Goal: Information Seeking & Learning: Learn about a topic

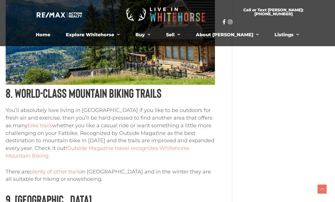
scroll to position [1382, 0]
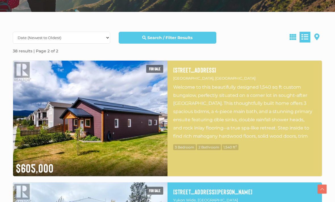
click at [309, 127] on p "Welcome to this beautifully designed 1,540 sq ft custom bungalow, perfectly sit…" at bounding box center [244, 111] width 143 height 57
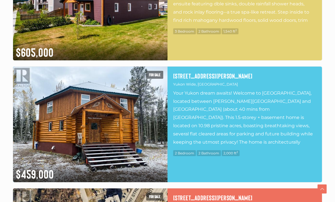
scroll to position [258, 0]
click at [62, 115] on img at bounding box center [90, 125] width 154 height 116
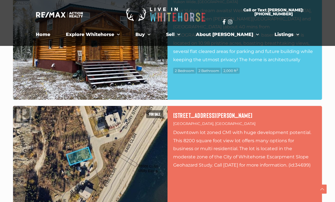
scroll to position [332, 0]
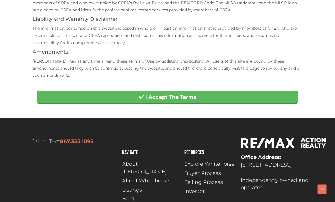
scroll to position [191, 0]
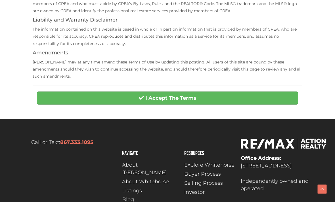
click at [167, 95] on strong "I Accept The Terms" at bounding box center [170, 98] width 51 height 6
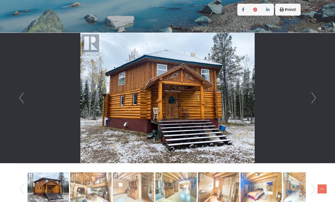
scroll to position [130, 0]
click at [312, 97] on link "Next" at bounding box center [313, 98] width 9 height 130
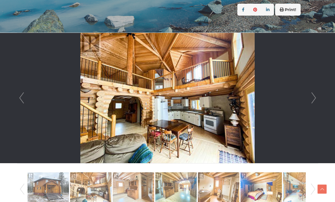
click at [313, 100] on link "Next" at bounding box center [313, 98] width 9 height 130
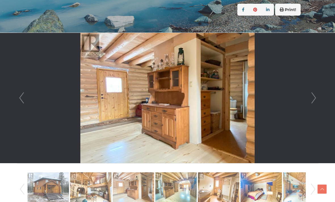
click at [311, 98] on link "Next" at bounding box center [313, 98] width 9 height 130
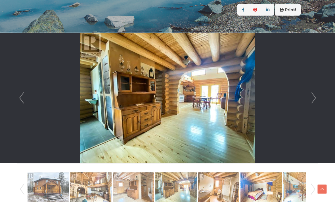
click at [310, 98] on link "Next" at bounding box center [313, 98] width 9 height 130
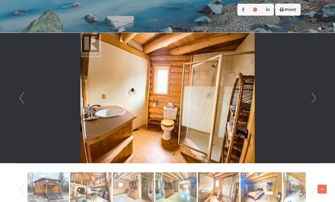
click at [309, 100] on link "Next" at bounding box center [313, 98] width 9 height 130
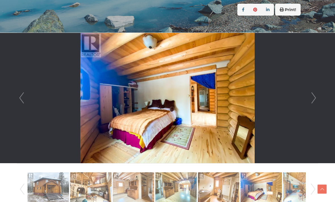
click at [310, 105] on link "Next" at bounding box center [313, 98] width 9 height 130
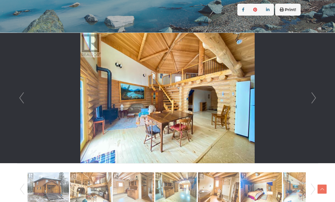
click at [311, 99] on link "Next" at bounding box center [313, 98] width 9 height 130
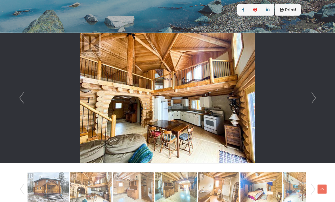
click at [314, 99] on link "Next" at bounding box center [313, 98] width 9 height 130
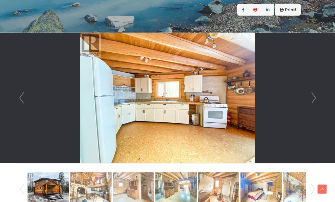
click at [314, 100] on link "Next" at bounding box center [313, 98] width 9 height 130
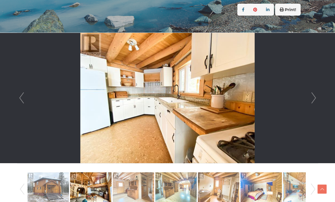
click at [316, 98] on link "Next" at bounding box center [313, 98] width 9 height 130
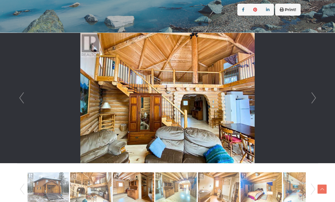
click at [317, 100] on link "Next" at bounding box center [313, 98] width 9 height 130
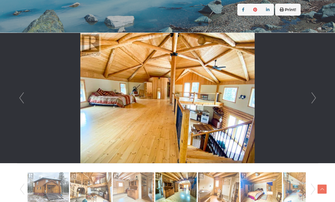
click at [315, 98] on link "Next" at bounding box center [313, 98] width 9 height 130
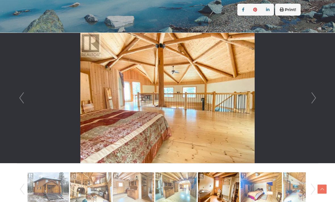
click at [314, 102] on link "Next" at bounding box center [313, 98] width 9 height 130
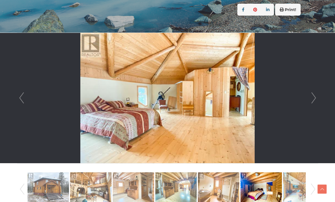
click at [313, 100] on link "Next" at bounding box center [313, 98] width 9 height 130
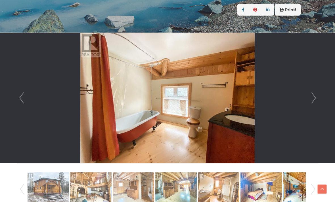
click at [316, 102] on link "Next" at bounding box center [313, 98] width 9 height 130
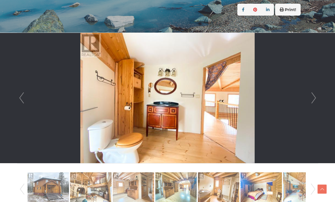
click at [315, 99] on link "Next" at bounding box center [313, 98] width 9 height 130
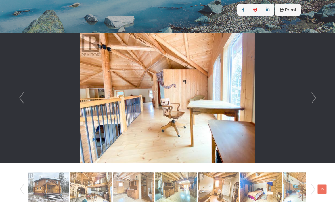
click at [317, 95] on link "Next" at bounding box center [313, 98] width 9 height 130
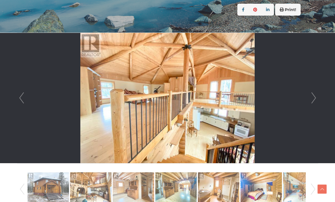
click at [317, 92] on link "Next" at bounding box center [313, 98] width 9 height 130
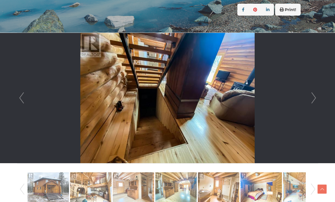
click at [317, 97] on link "Next" at bounding box center [313, 98] width 9 height 130
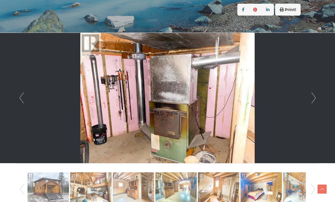
click at [318, 96] on div at bounding box center [167, 98] width 300 height 130
click at [316, 100] on link "Next" at bounding box center [313, 98] width 9 height 130
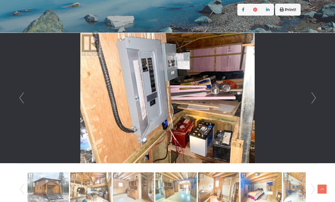
click at [317, 97] on link "Next" at bounding box center [313, 98] width 9 height 130
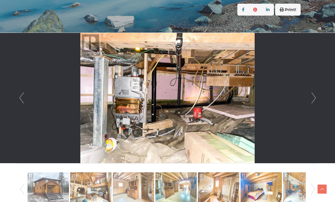
click at [317, 96] on link "Next" at bounding box center [313, 98] width 9 height 130
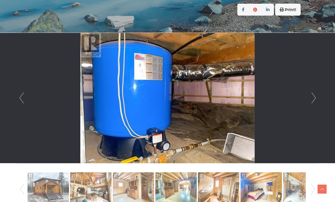
click at [316, 98] on link "Next" at bounding box center [313, 98] width 9 height 130
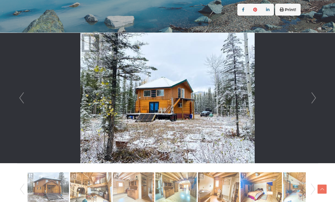
click at [314, 96] on link "Next" at bounding box center [313, 98] width 9 height 130
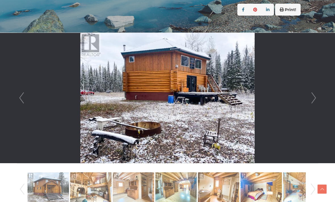
click at [312, 97] on link "Next" at bounding box center [313, 98] width 9 height 130
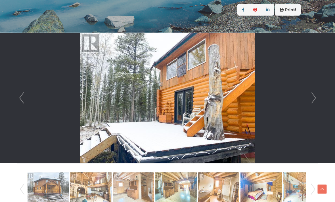
click at [313, 99] on link "Next" at bounding box center [313, 98] width 9 height 130
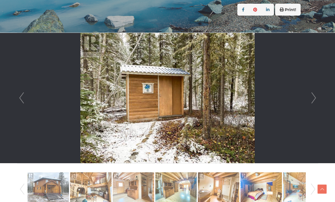
click at [314, 99] on link "Next" at bounding box center [313, 98] width 9 height 130
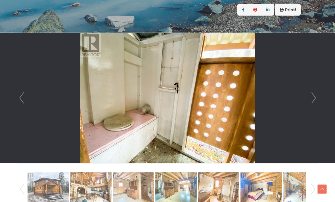
click at [316, 98] on link "Next" at bounding box center [313, 98] width 9 height 130
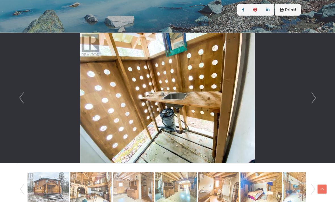
click at [315, 98] on link "Next" at bounding box center [313, 98] width 9 height 130
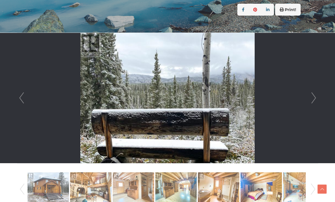
click at [315, 98] on link "Next" at bounding box center [313, 98] width 9 height 130
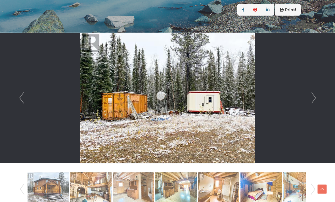
click at [315, 98] on link "Next" at bounding box center [313, 98] width 9 height 130
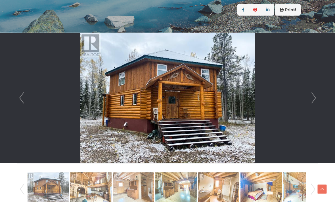
click at [313, 98] on link "Next" at bounding box center [313, 98] width 9 height 130
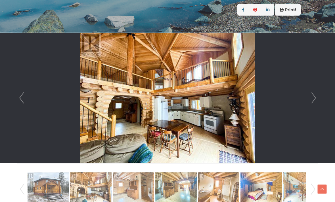
click at [311, 101] on link "Next" at bounding box center [313, 98] width 9 height 130
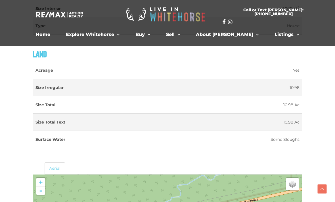
scroll to position [629, 0]
